Goal: Task Accomplishment & Management: Manage account settings

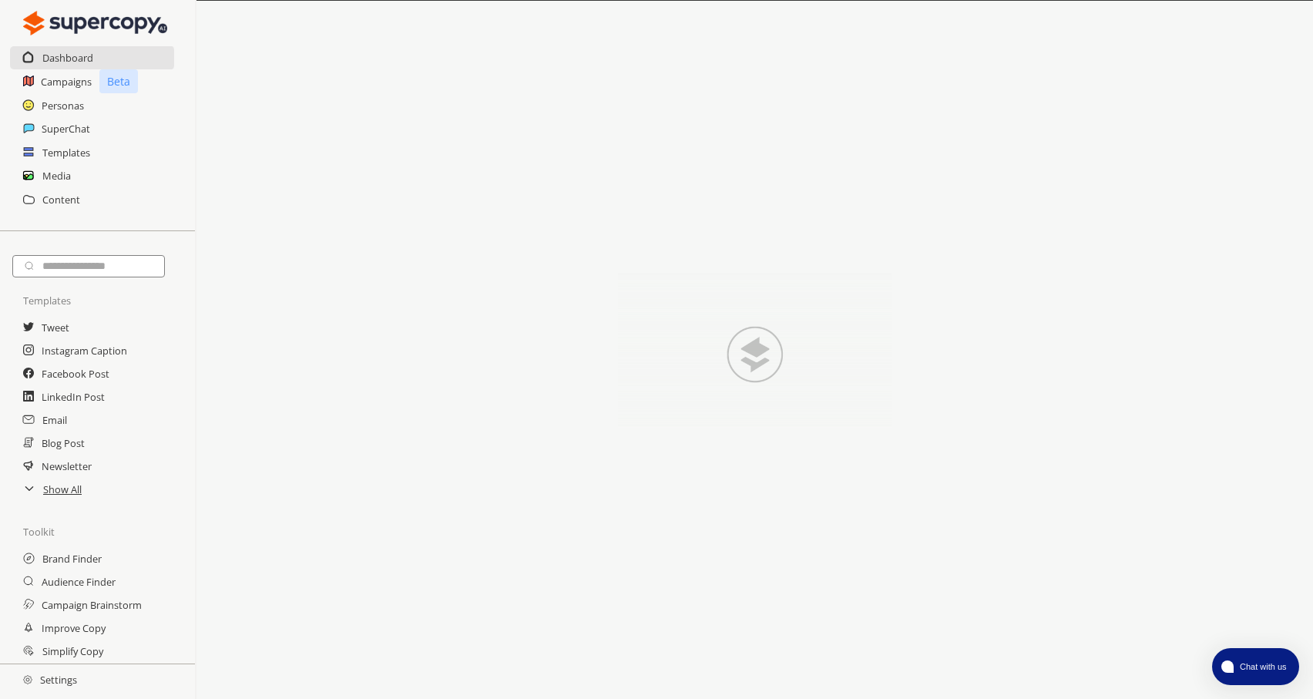
click at [39, 680] on h2 "Settings" at bounding box center [50, 679] width 100 height 31
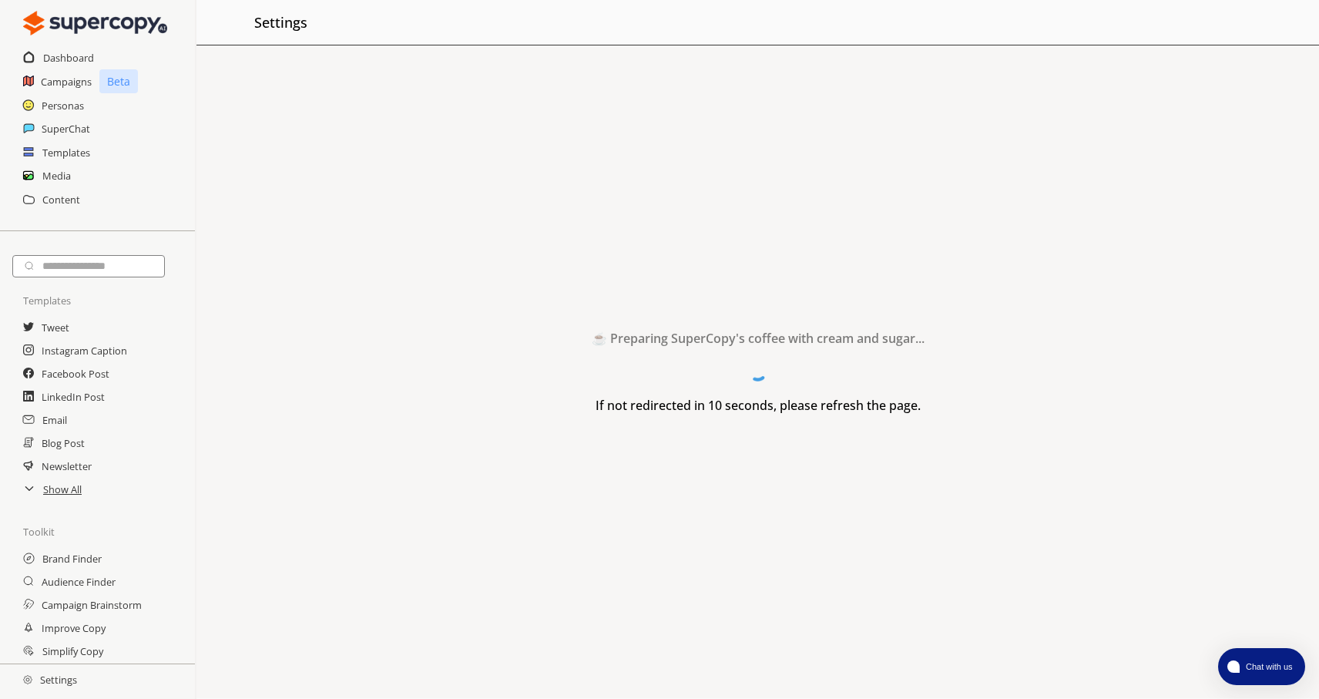
click at [47, 685] on h2 "Settings" at bounding box center [50, 679] width 100 height 31
click at [61, 678] on h2 "Settings" at bounding box center [50, 679] width 100 height 31
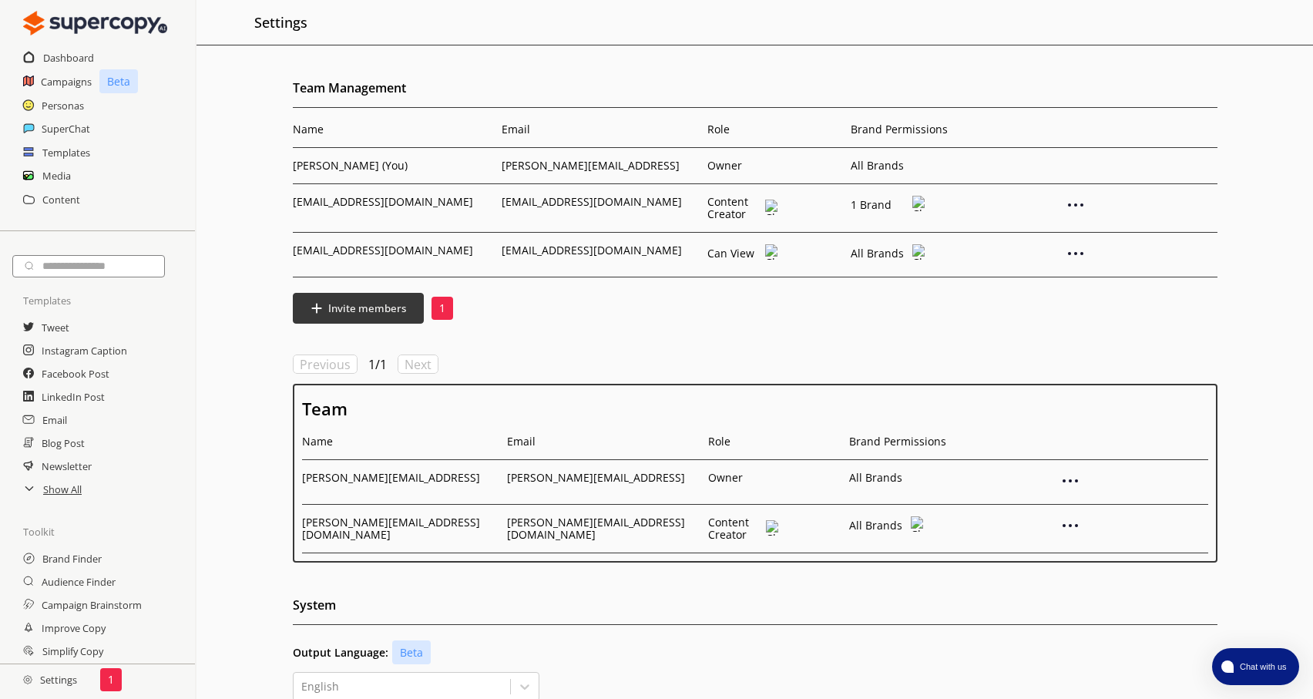
scroll to position [335, 0]
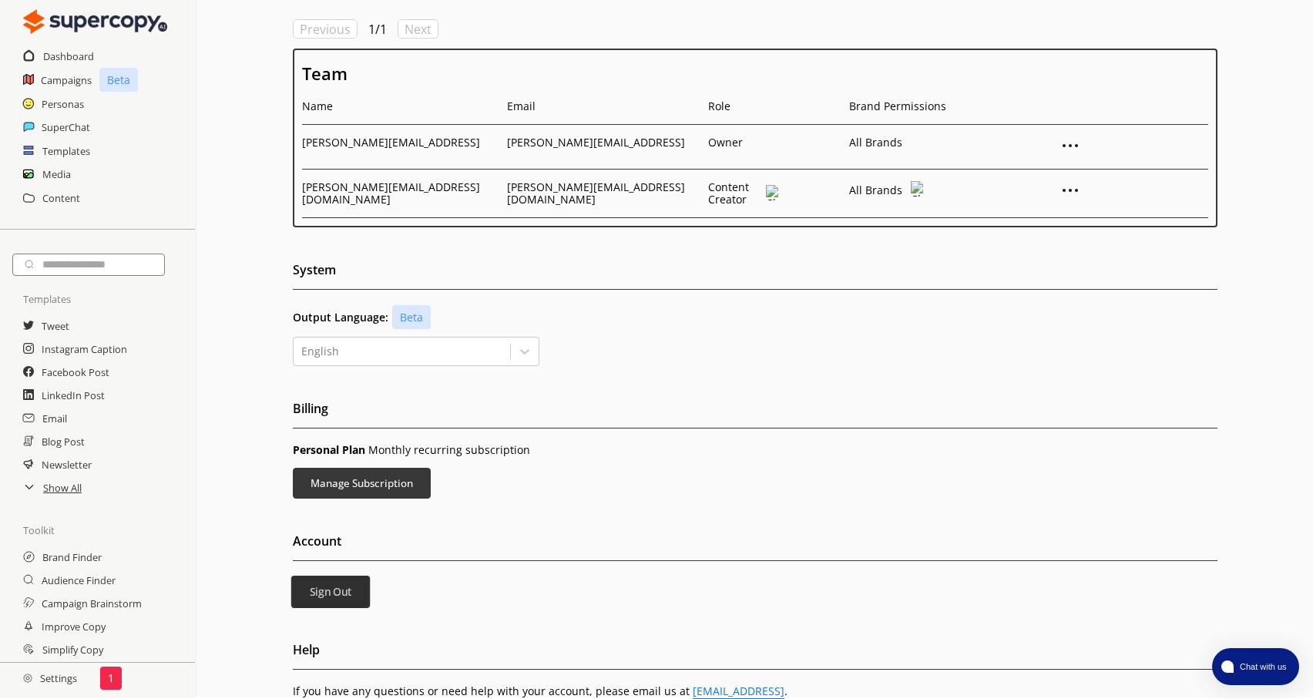
click at [321, 582] on button "Sign Out" at bounding box center [330, 592] width 79 height 32
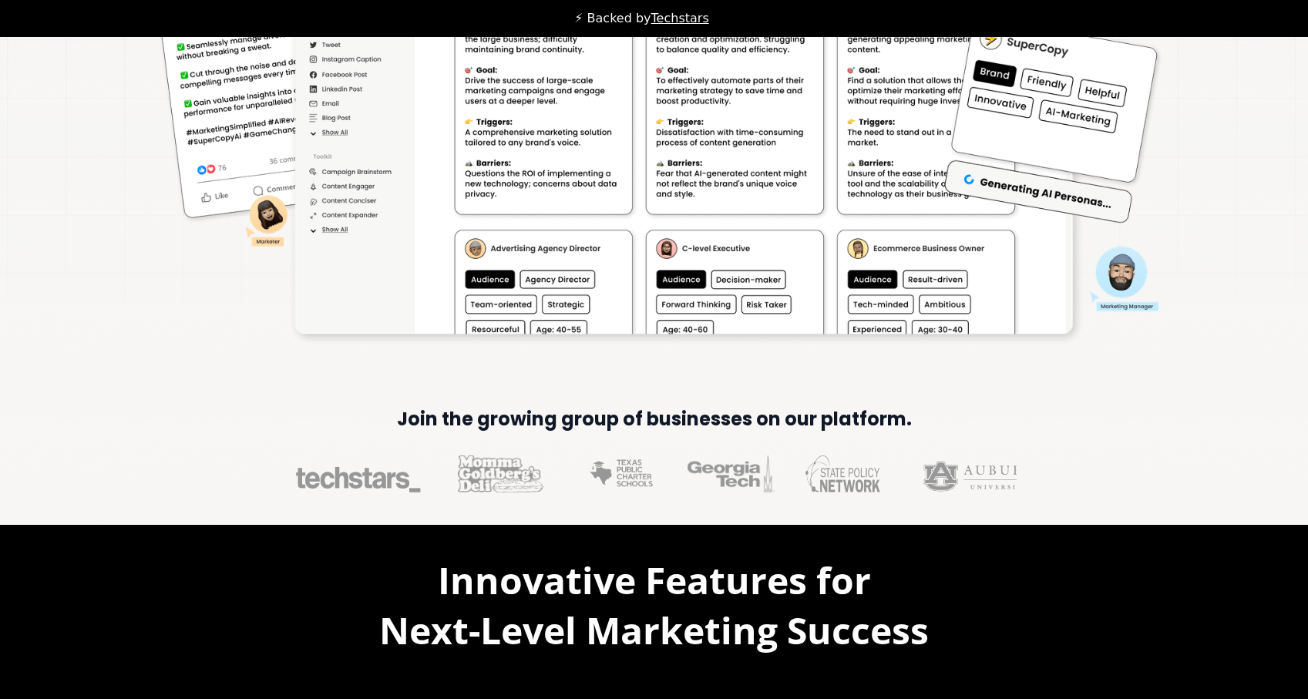
scroll to position [635, 0]
